Goal: Find specific page/section: Find specific page/section

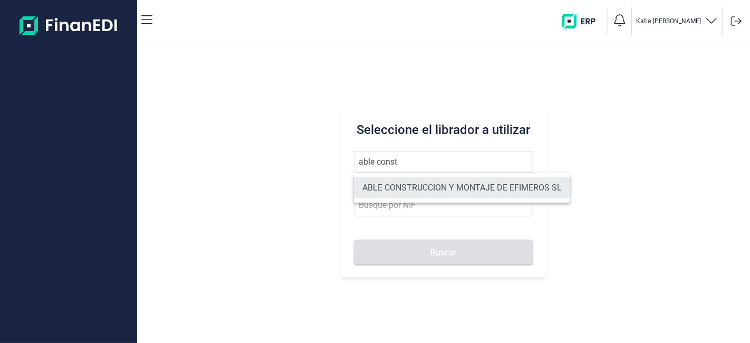
click at [411, 196] on li "ABLE CONSTRUCCION Y MONTAJE DE EFIMEROS SL" at bounding box center [462, 187] width 216 height 21
type input "ABLE CONSTRUCCION Y MONTAJE DE EFIMEROS SL"
type input "B85402501"
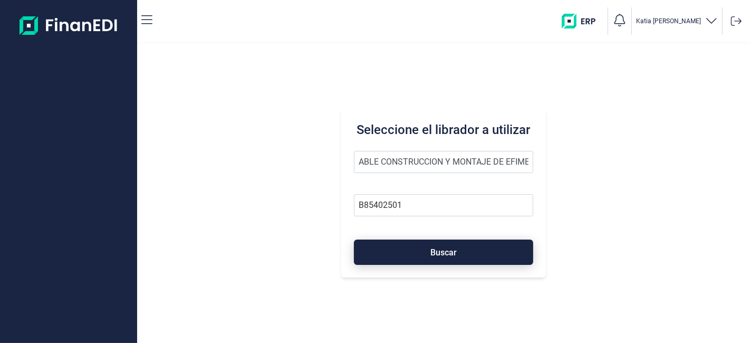
click at [424, 260] on button "Buscar" at bounding box center [443, 251] width 179 height 25
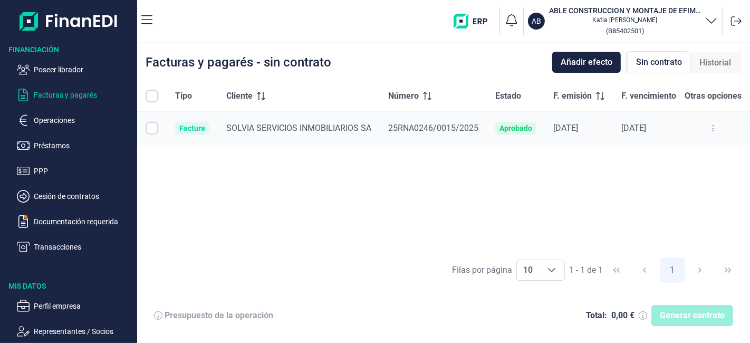
checkbox input "true"
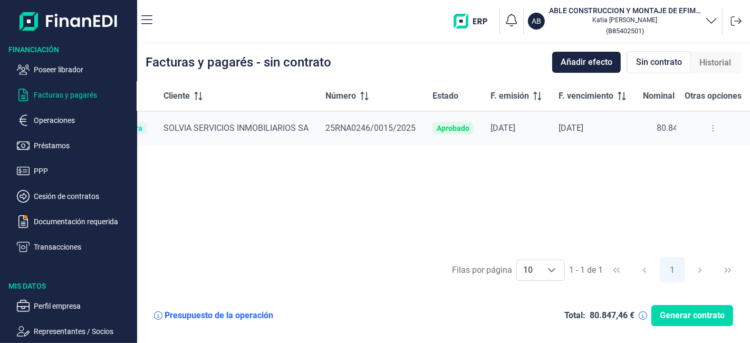
scroll to position [0, 93]
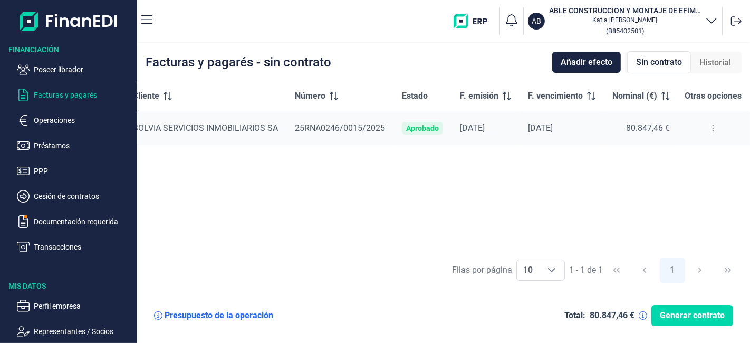
drag, startPoint x: 605, startPoint y: 247, endPoint x: 650, endPoint y: 246, distance: 44.3
click at [650, 246] on div "Tipo Cliente Número Estado F. emisión F. vencimiento Nominal (€) Otras opciones…" at bounding box center [443, 166] width 613 height 170
click at [52, 246] on p "Transacciones" at bounding box center [83, 246] width 99 height 13
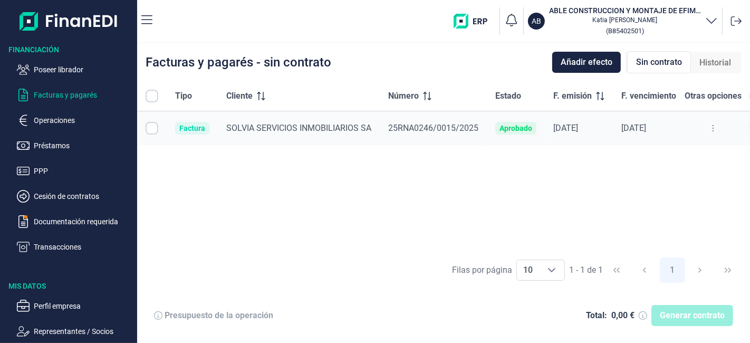
checkbox input "true"
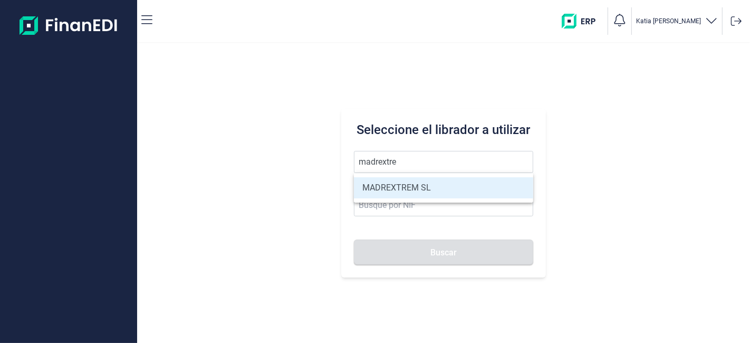
type input "MADREXTREM SL"
type input "B87353108"
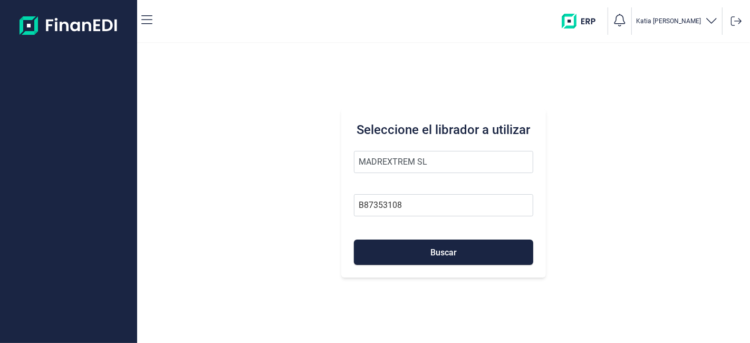
type input "MADREXTREM SL"
click at [457, 239] on button "Buscar" at bounding box center [443, 251] width 179 height 25
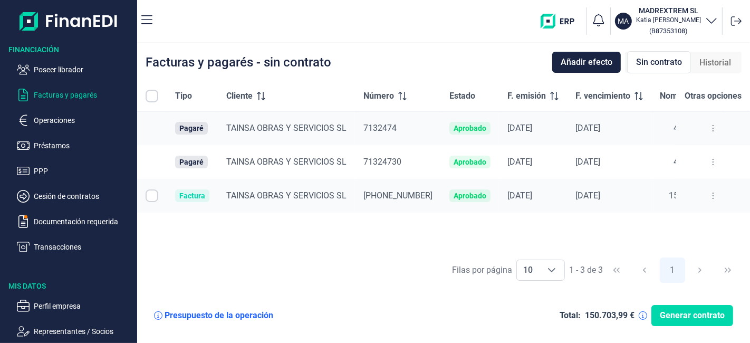
checkbox input "true"
click at [712, 129] on icon at bounding box center [713, 128] width 2 height 8
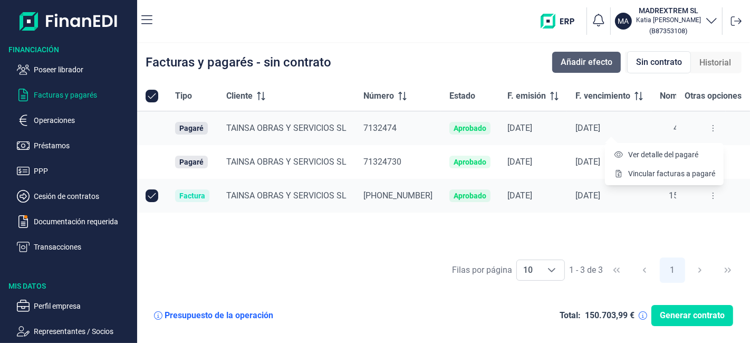
drag, startPoint x: 712, startPoint y: 129, endPoint x: 553, endPoint y: 66, distance: 171.2
click at [544, 64] on div "Facturas y pagarés - sin contrato Añadir efecto Sin contrato Historial" at bounding box center [443, 62] width 613 height 38
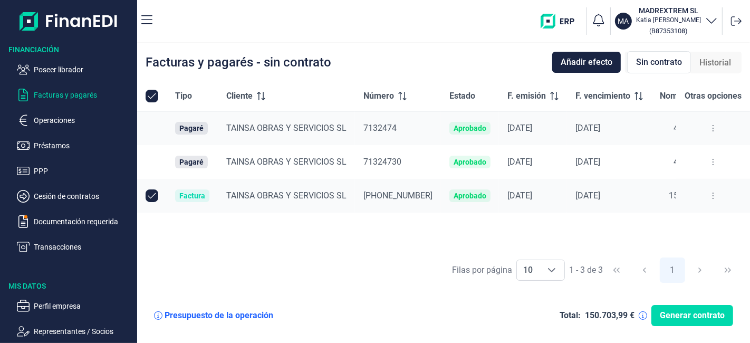
click at [713, 129] on icon at bounding box center [713, 128] width 2 height 8
click at [676, 157] on span "Ver detalle del pagaré" at bounding box center [663, 154] width 70 height 11
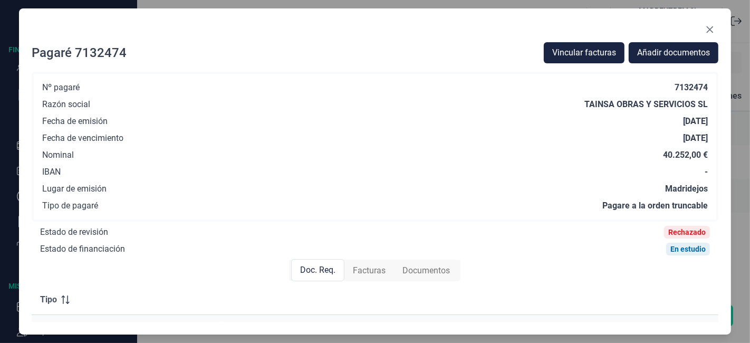
drag, startPoint x: 707, startPoint y: 30, endPoint x: 630, endPoint y: 1, distance: 82.3
click at [708, 28] on icon "Close" at bounding box center [710, 29] width 8 height 8
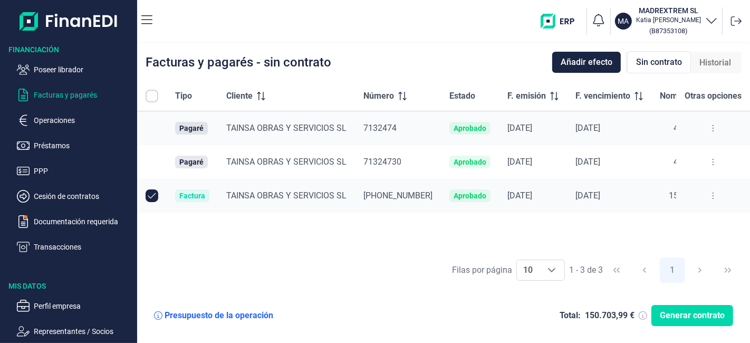
checkbox input "true"
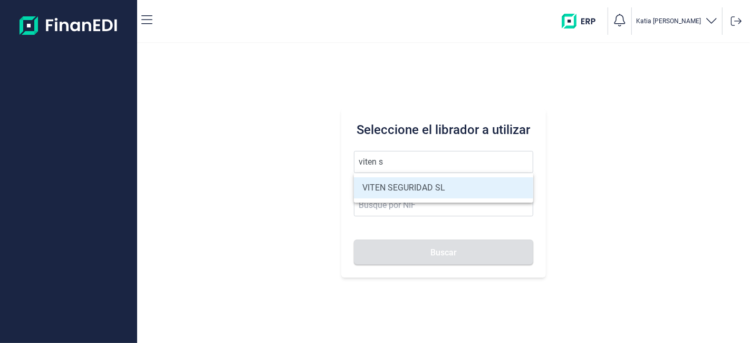
type input "VITEN SEGURIDAD SL"
type input "B83744680"
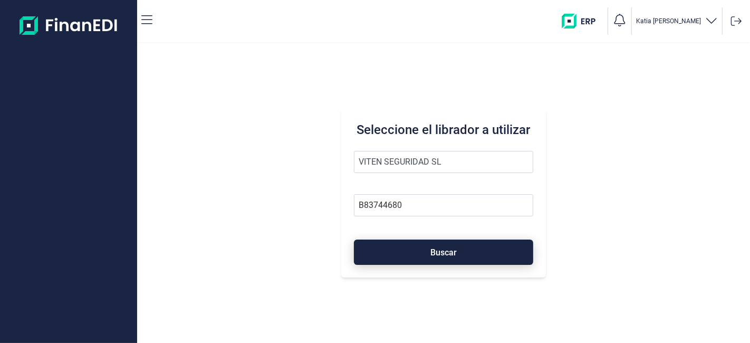
type input "VITEN SEGURIDAD SL"
click at [468, 254] on button "Buscar" at bounding box center [443, 251] width 179 height 25
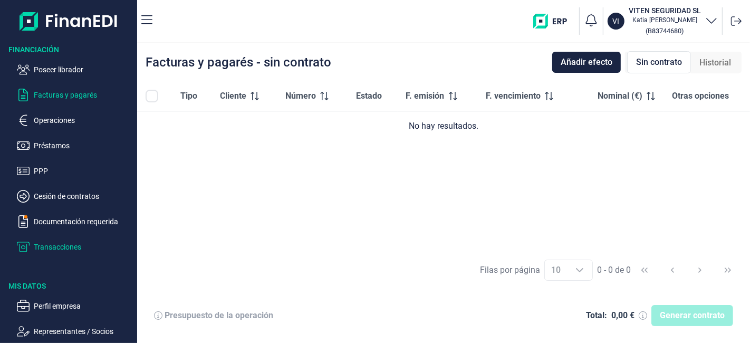
click at [64, 246] on p "Transacciones" at bounding box center [83, 246] width 99 height 13
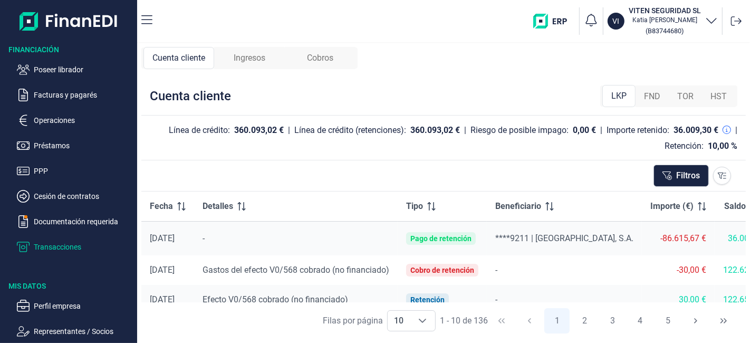
click at [264, 56] on span "Ingresos" at bounding box center [250, 58] width 32 height 13
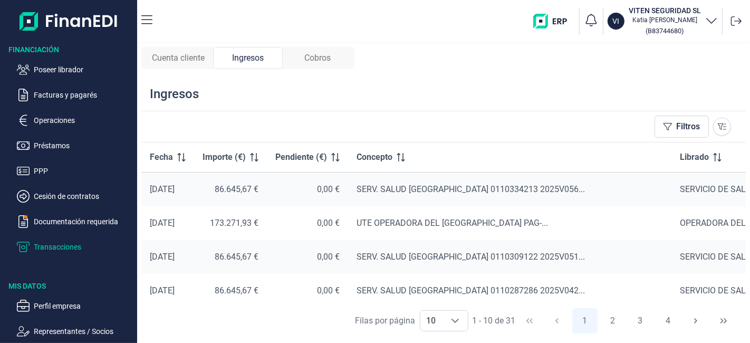
click at [307, 48] on div "Cobros" at bounding box center [318, 58] width 70 height 22
